Goal: Task Accomplishment & Management: Manage account settings

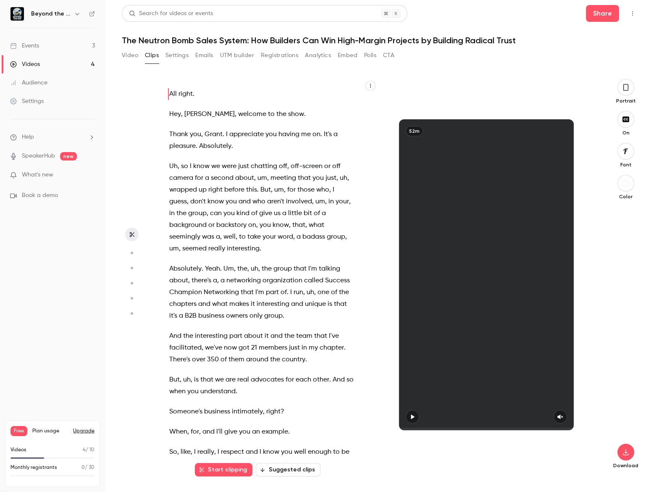
click at [44, 39] on link "Events 3" at bounding box center [52, 46] width 105 height 18
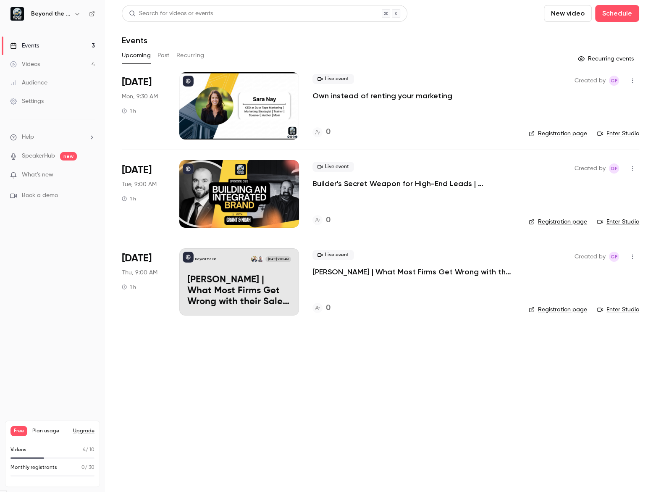
click at [47, 61] on link "Videos 4" at bounding box center [52, 64] width 105 height 18
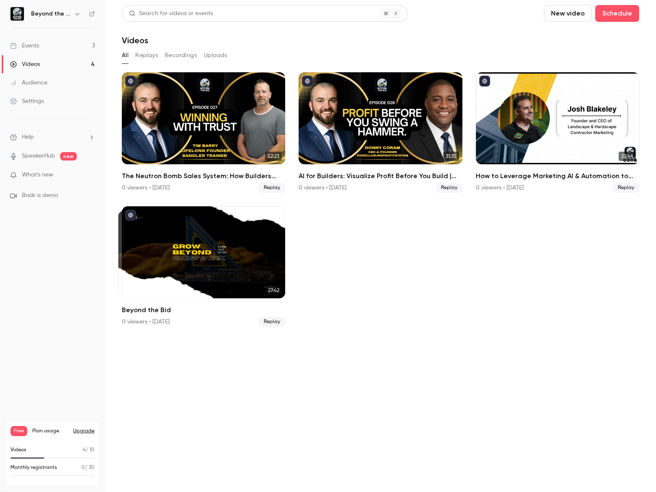
click at [47, 109] on link "Settings" at bounding box center [52, 101] width 105 height 18
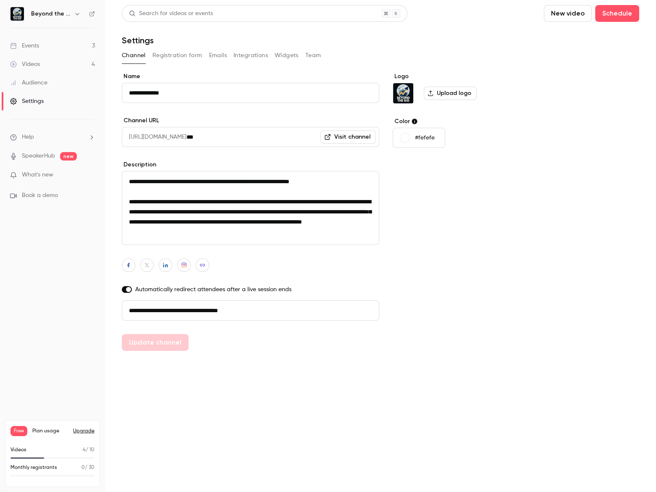
click at [31, 173] on span "What's new" at bounding box center [38, 175] width 32 height 9
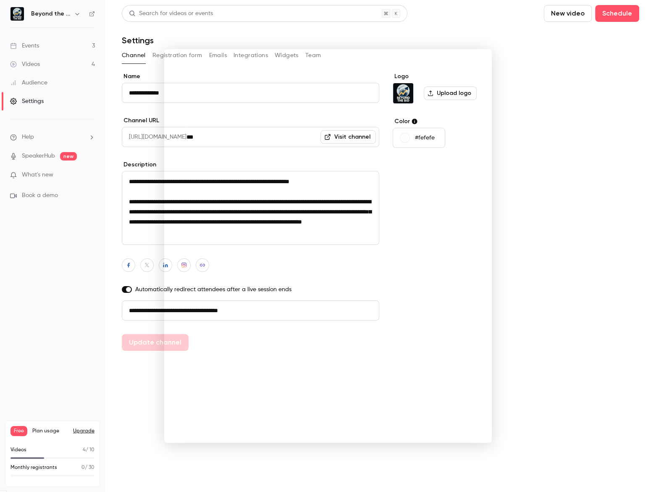
click at [31, 173] on div at bounding box center [328, 246] width 656 height 492
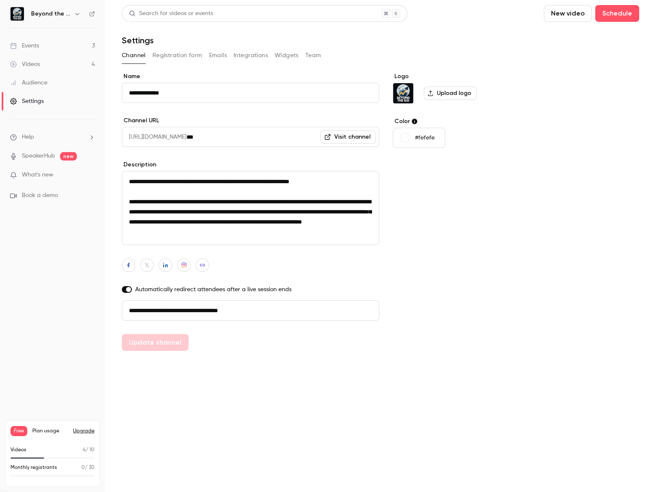
click at [51, 176] on span "What's new" at bounding box center [38, 175] width 32 height 9
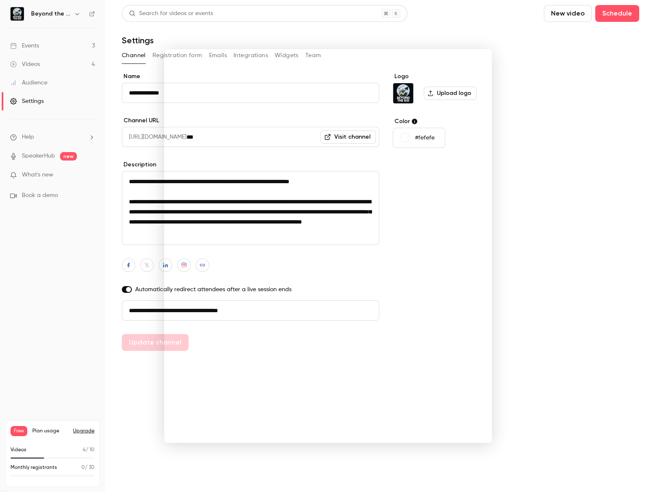
click at [536, 244] on div at bounding box center [328, 246] width 656 height 492
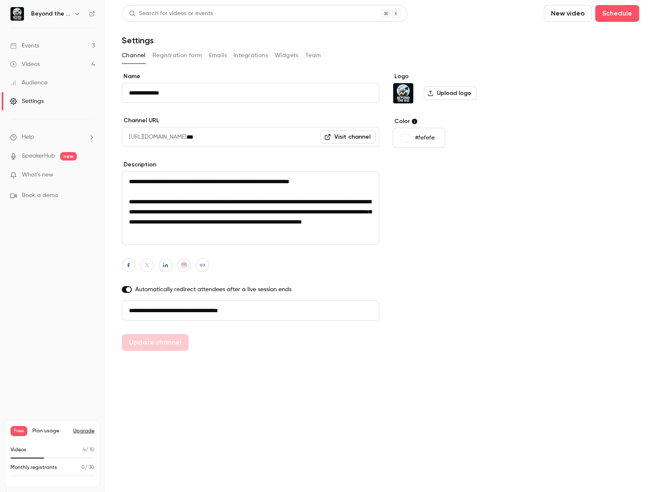
click at [38, 50] on link "Events 3" at bounding box center [52, 46] width 105 height 18
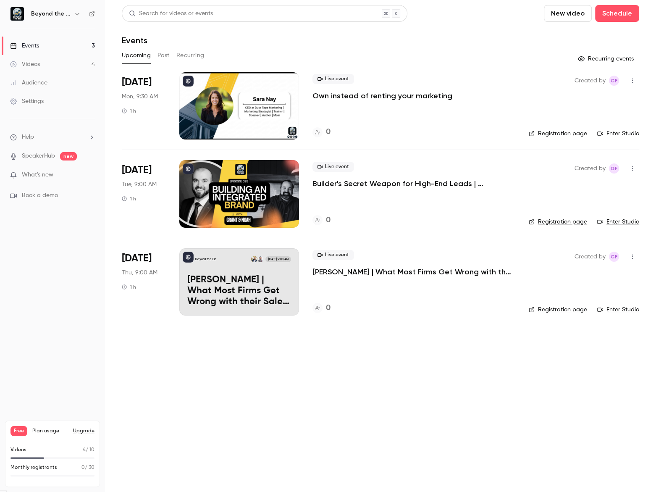
click at [87, 428] on button "Upgrade" at bounding box center [83, 431] width 21 height 7
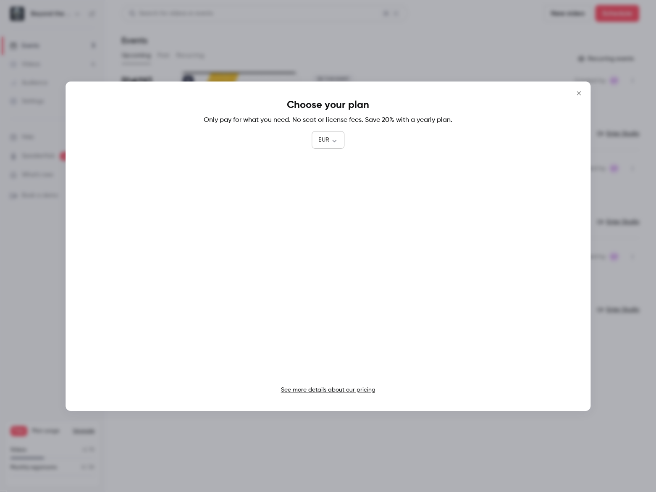
click at [334, 142] on body "Beyond the Bid Events 3 Videos 4 Audience Settings Help SpeakerHub new What's n…" at bounding box center [328, 246] width 656 height 492
click at [328, 184] on li "USD" at bounding box center [328, 188] width 33 height 22
click at [332, 139] on body "Beyond the Bid Events 3 Videos 4 Audience Settings Help SpeakerHub new What's n…" at bounding box center [328, 246] width 656 height 492
click at [332, 230] on li "GBP" at bounding box center [328, 232] width 34 height 22
click at [330, 142] on body "Beyond the Bid Events 3 Videos 4 Audience Settings Help SpeakerHub new What's n…" at bounding box center [328, 246] width 656 height 492
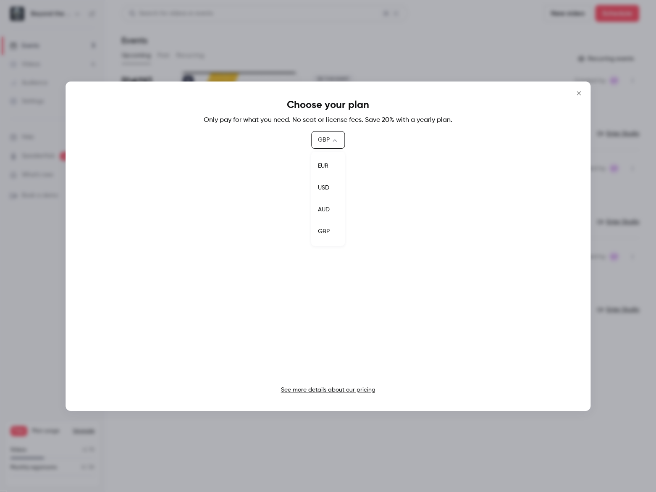
click at [334, 211] on li "AUD" at bounding box center [328, 210] width 34 height 22
click at [323, 145] on div "AUD *** ​" at bounding box center [328, 140] width 34 height 17
click at [333, 143] on body "Beyond the Bid Events 3 Videos 4 Audience Settings Help SpeakerHub new What's n…" at bounding box center [328, 246] width 656 height 492
click at [325, 189] on li "USD" at bounding box center [328, 188] width 34 height 22
type input "***"
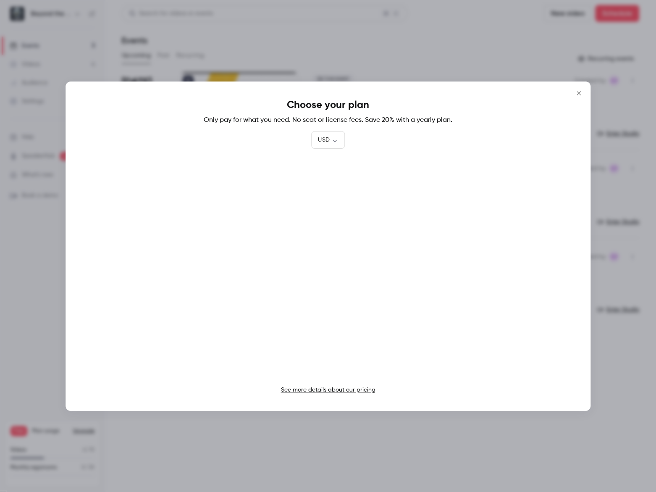
click at [580, 91] on icon "Close" at bounding box center [579, 93] width 4 height 4
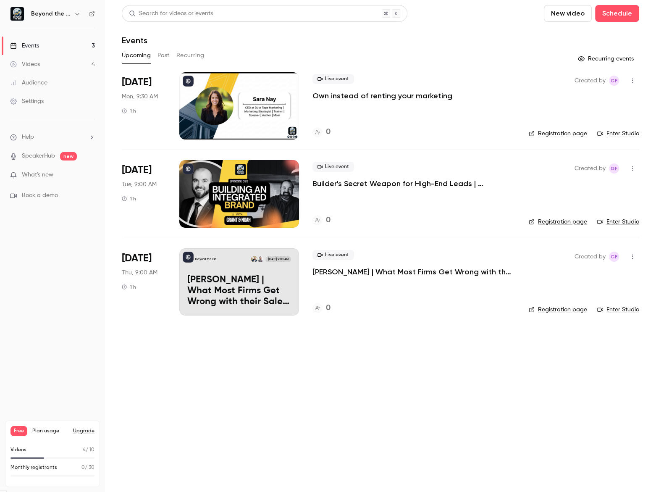
click at [343, 373] on main "Search for videos or events New video Schedule Events Upcoming Past Recurring R…" at bounding box center [380, 246] width 551 height 492
